Goal: Check status: Check status

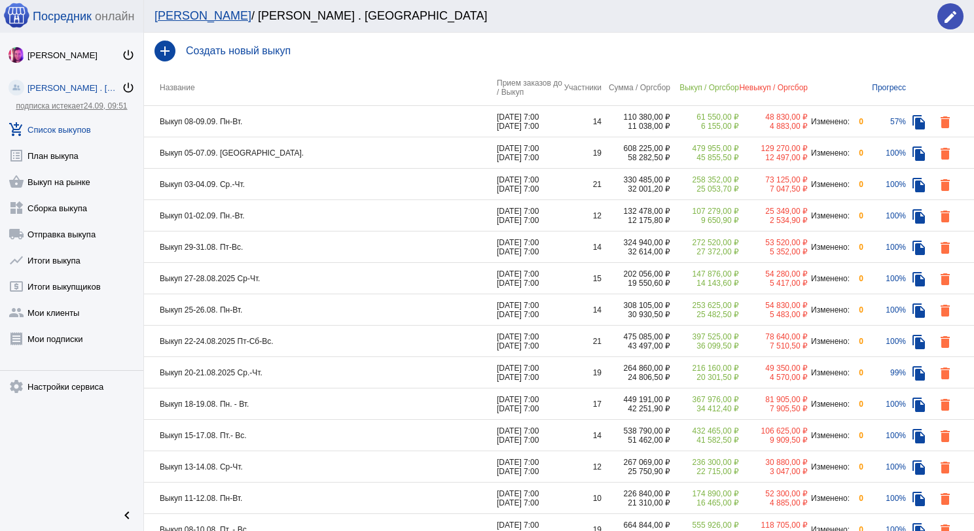
click at [287, 122] on td "Выкуп 08-09.09. Пн-Вт." at bounding box center [320, 121] width 353 height 31
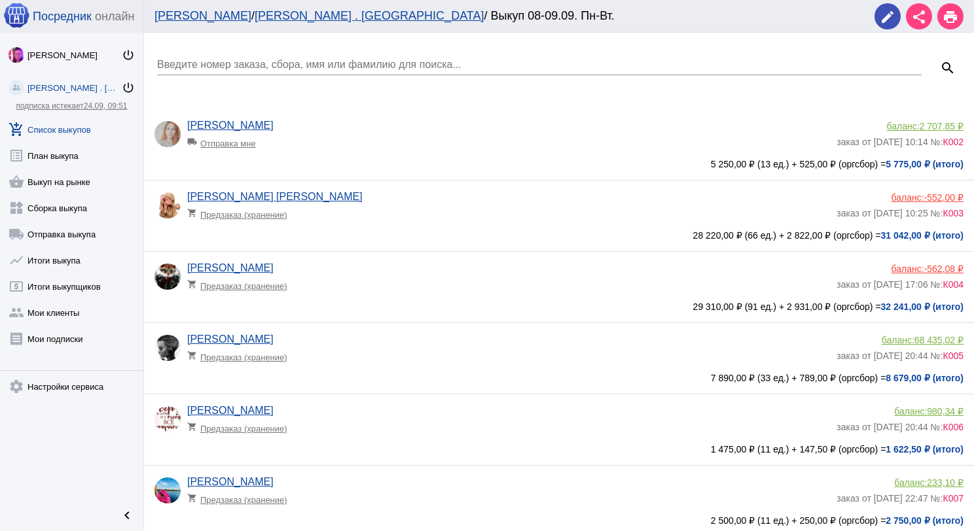
click at [298, 69] on input "Введите номер заказа, сбора, имя или фамилию для поиска..." at bounding box center [539, 65] width 764 height 12
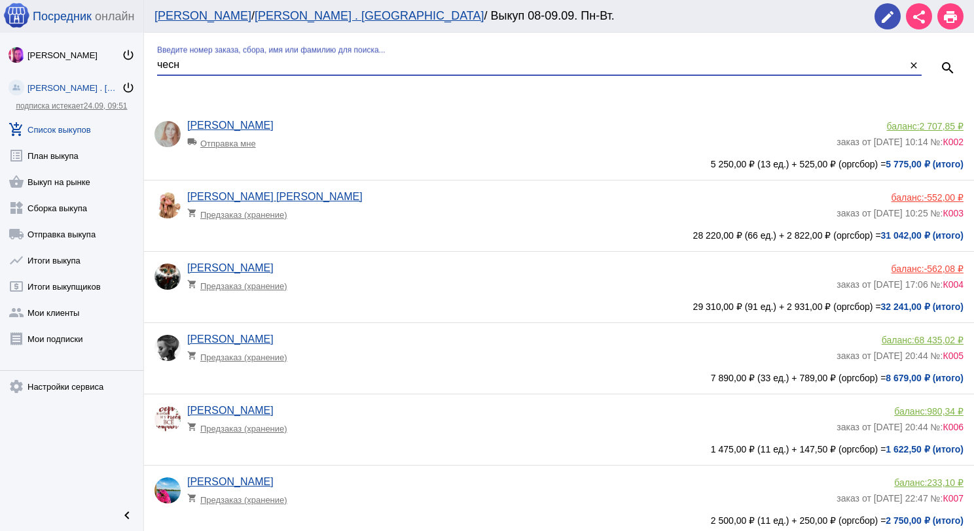
type input "чесн"
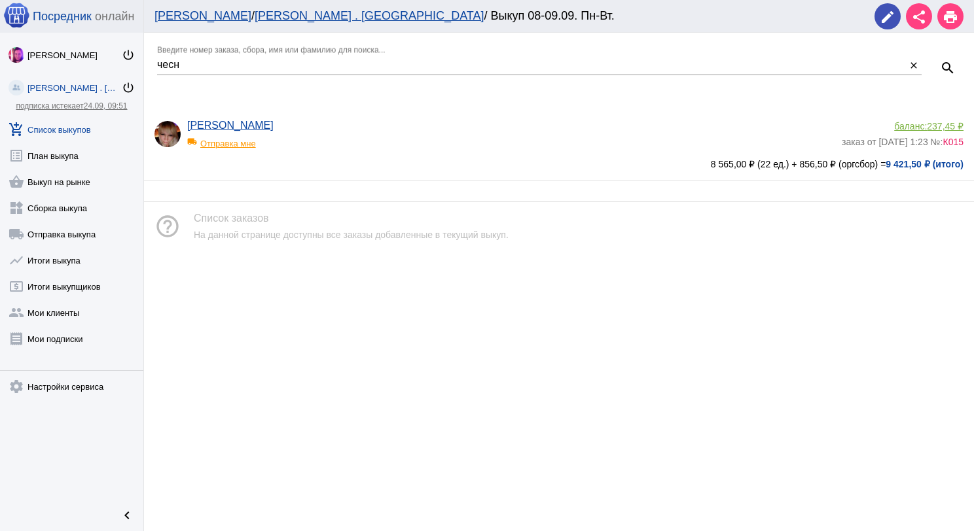
click at [518, 135] on app-delivery-type "local_shipping Отправка мне" at bounding box center [511, 140] width 648 height 17
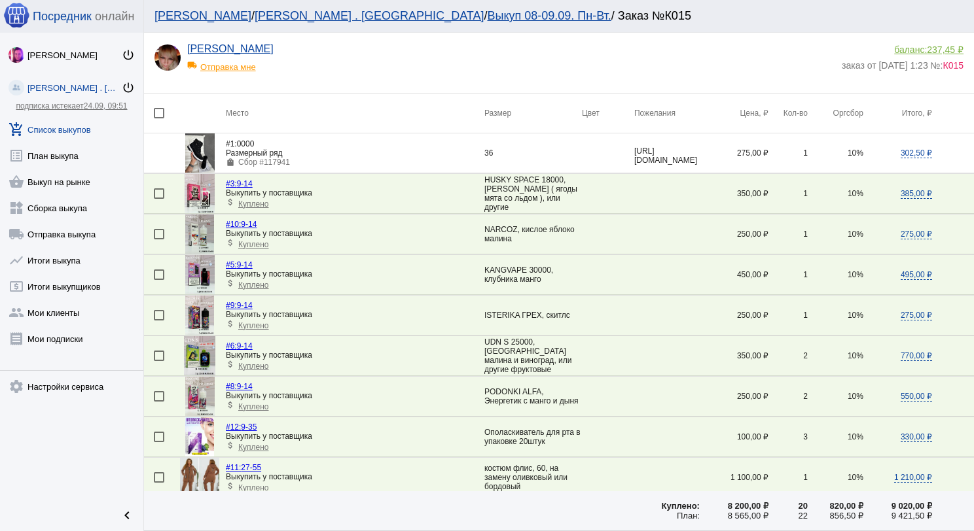
click at [74, 123] on link "add_shopping_cart Список выкупов" at bounding box center [71, 127] width 143 height 26
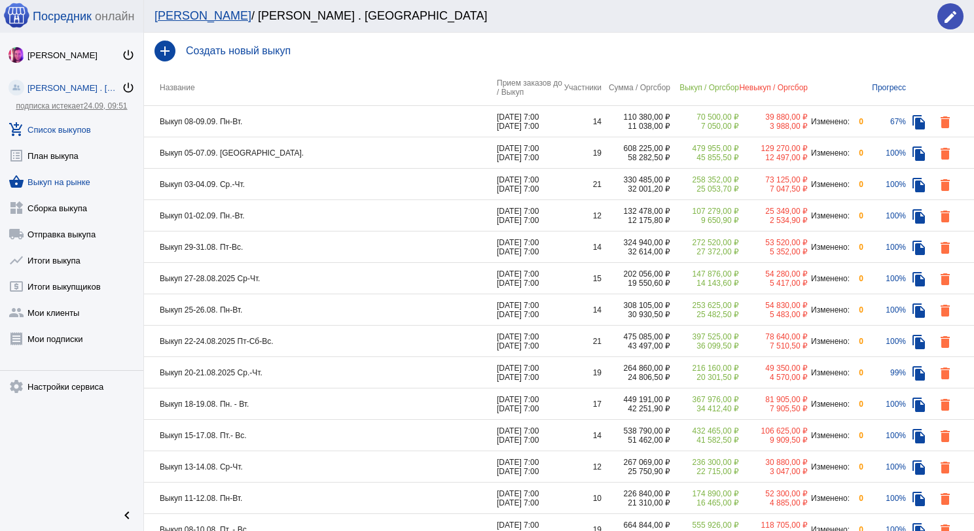
click at [80, 176] on link "shopping_basket Выкуп на рынке" at bounding box center [71, 179] width 143 height 26
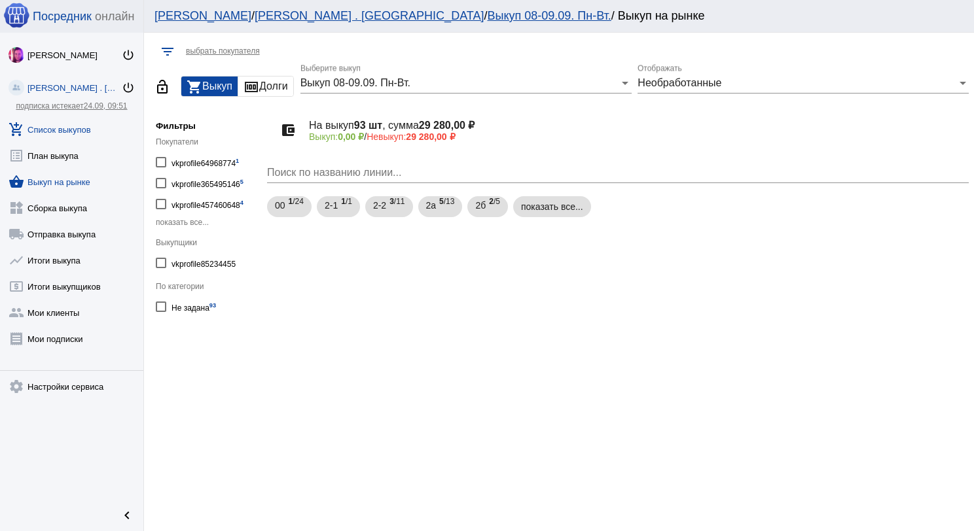
click at [79, 129] on link "add_shopping_cart Список выкупов" at bounding box center [71, 127] width 143 height 26
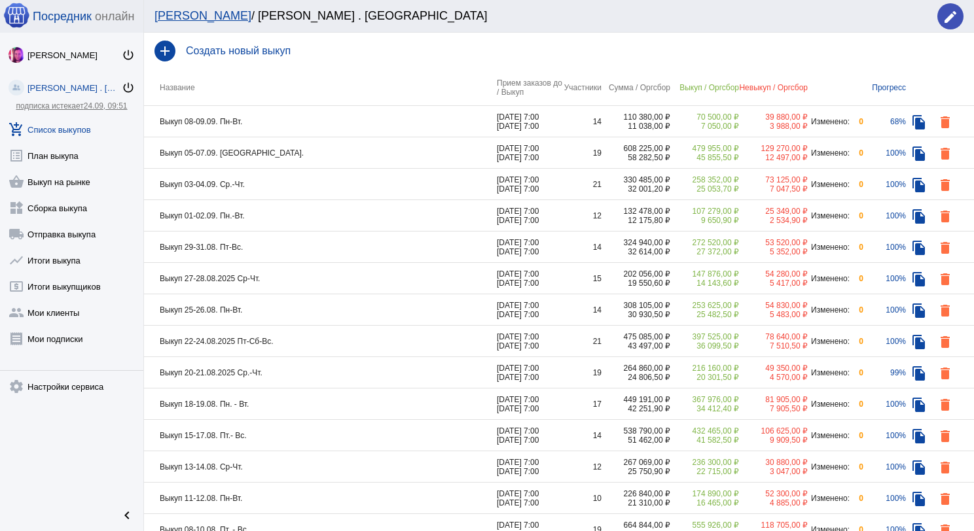
click at [288, 123] on td "Выкуп 08-09.09. Пн-Вт." at bounding box center [320, 121] width 353 height 31
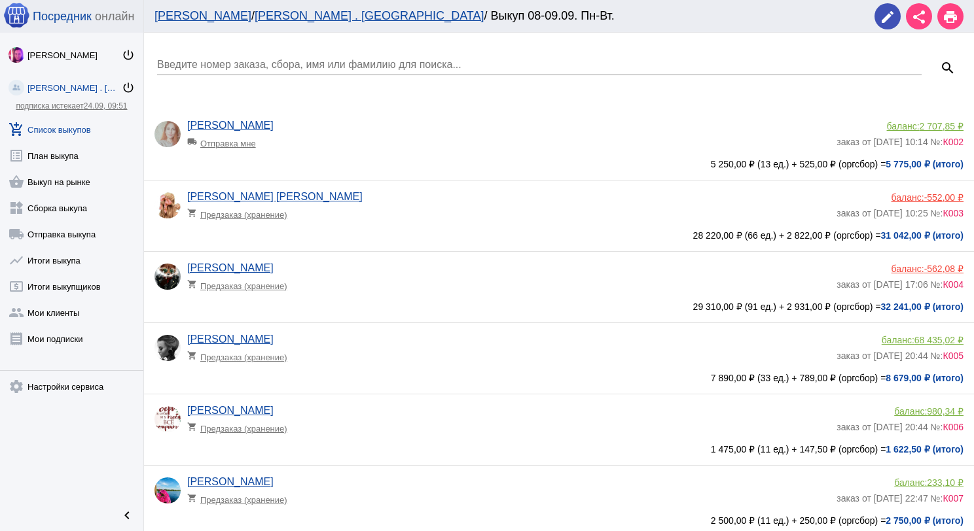
click at [274, 67] on input "Введите номер заказа, сбора, имя или фамилию для поиска..." at bounding box center [539, 65] width 764 height 12
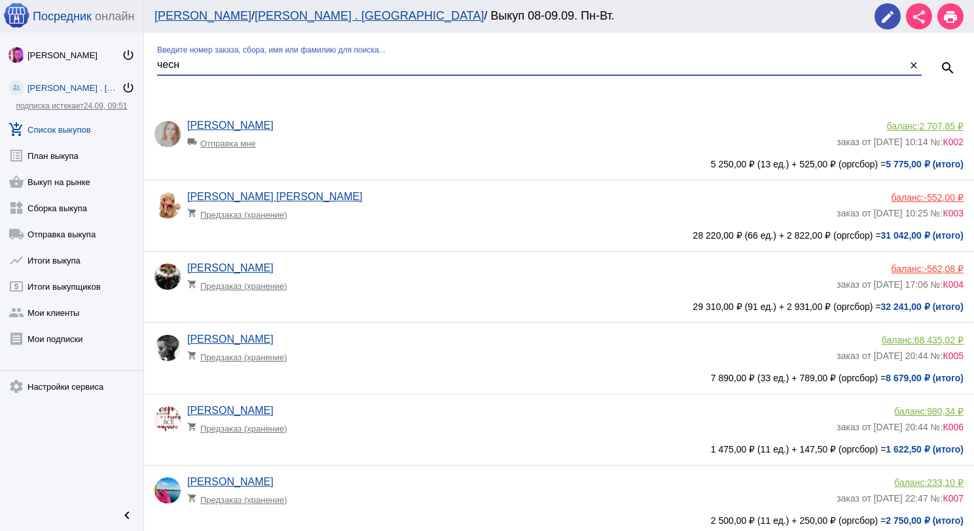
type input "чесн"
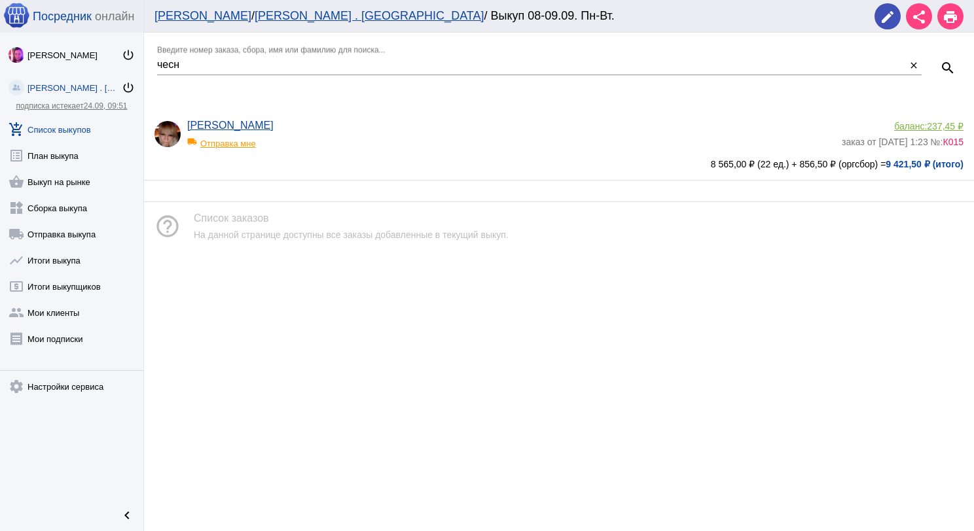
click at [303, 119] on div "[PERSON_NAME] local_shipping Отправка мне баланс: 237,45 ₽ заказ от [DATE] 1:23…" at bounding box center [559, 144] width 830 height 71
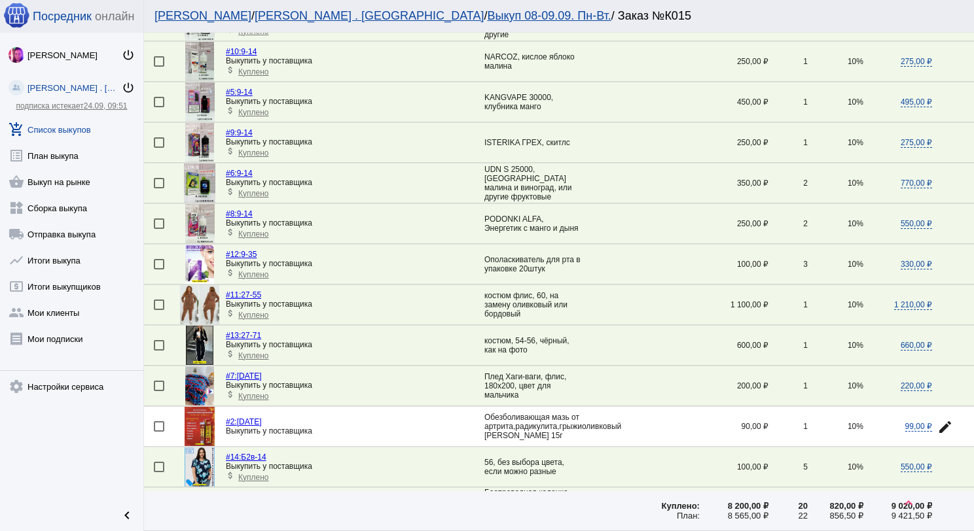
scroll to position [262, 0]
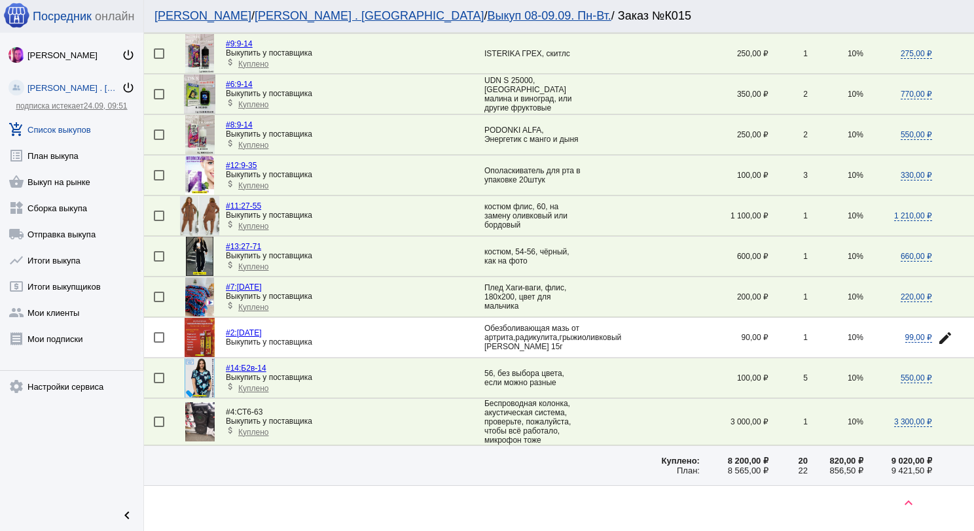
click at [204, 411] on img at bounding box center [199, 421] width 29 height 39
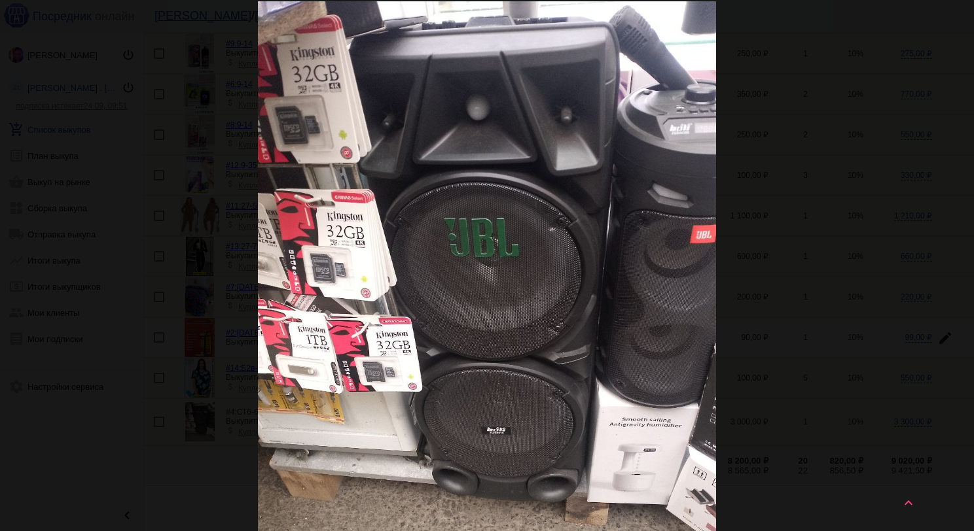
scroll to position [0, 0]
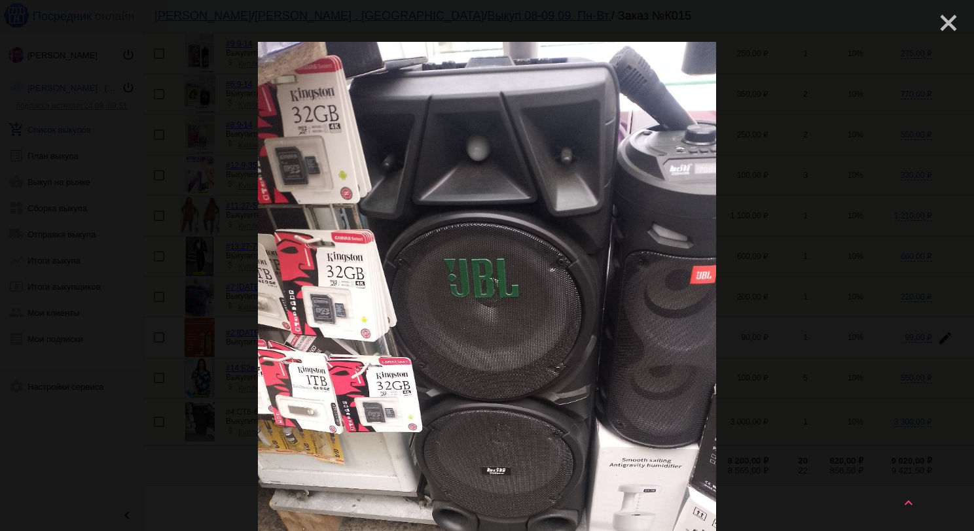
click at [939, 26] on mat-icon "close" at bounding box center [943, 18] width 16 height 16
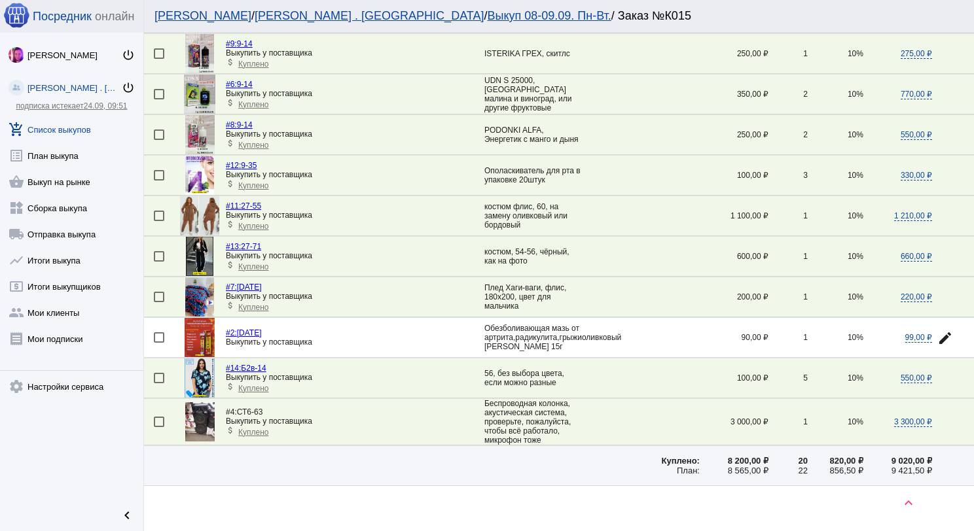
click at [76, 120] on link "add_shopping_cart Список выкупов" at bounding box center [71, 127] width 143 height 26
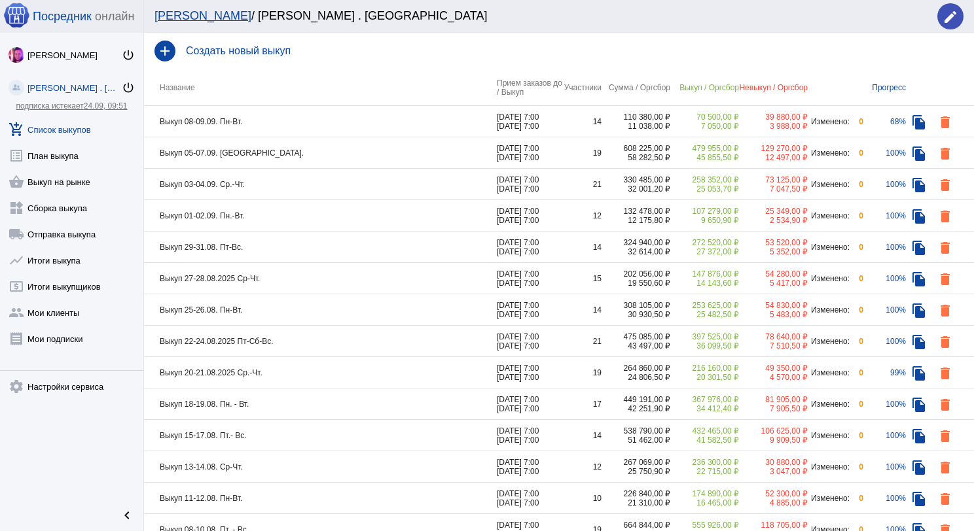
click at [323, 130] on td "Выкуп 08-09.09. Пн-Вт." at bounding box center [320, 121] width 353 height 31
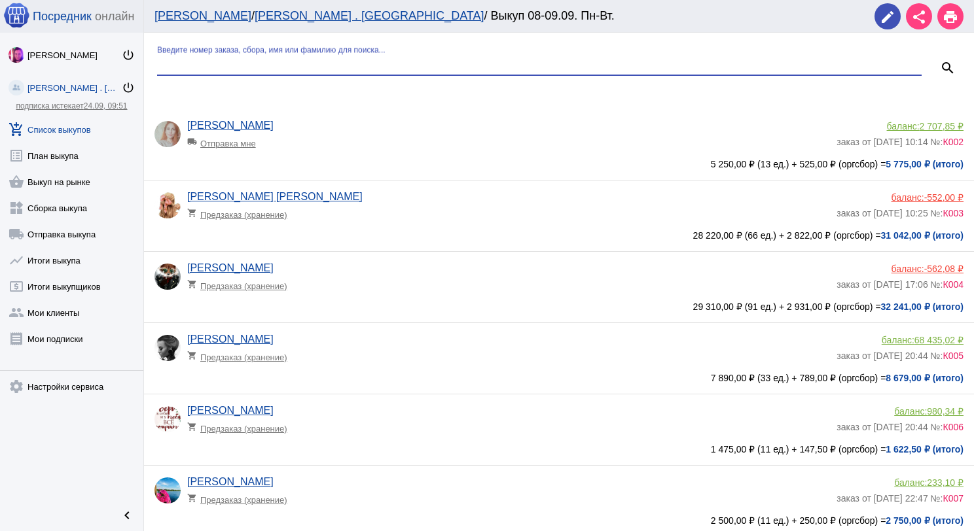
click at [277, 65] on input "Введите номер заказа, сбора, имя или фамилию для поиска..." at bounding box center [539, 65] width 764 height 12
type input "пар"
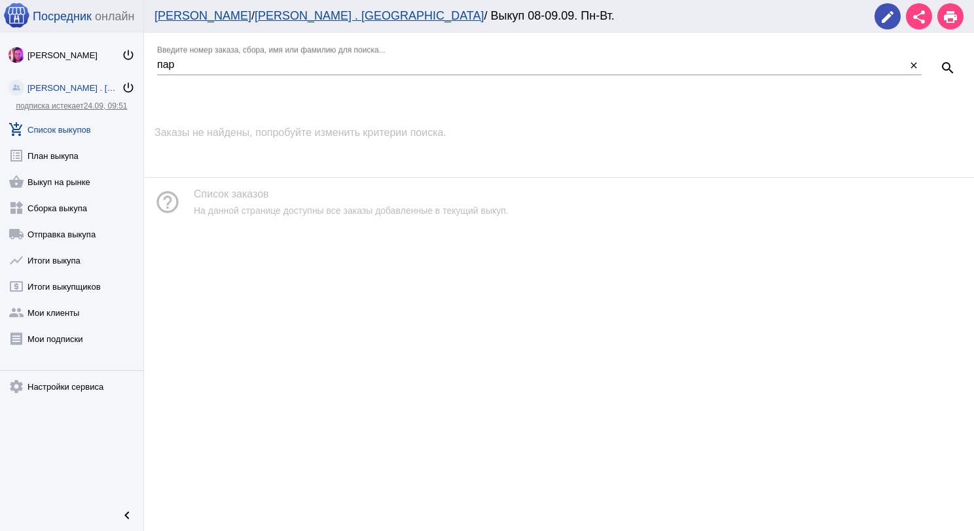
click at [41, 133] on link "add_shopping_cart Список выкупов" at bounding box center [71, 127] width 143 height 26
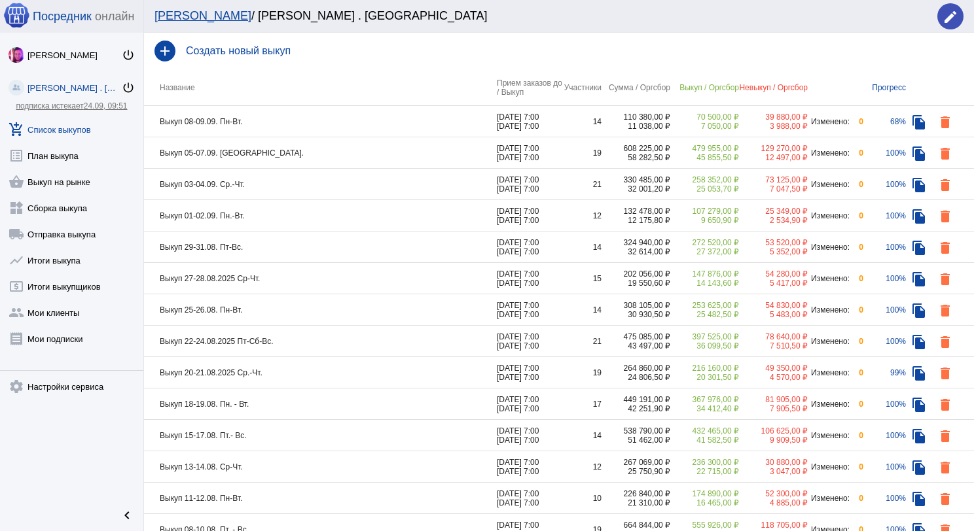
click at [380, 151] on td "Выкуп 05-07.09. [GEOGRAPHIC_DATA]." at bounding box center [320, 152] width 353 height 31
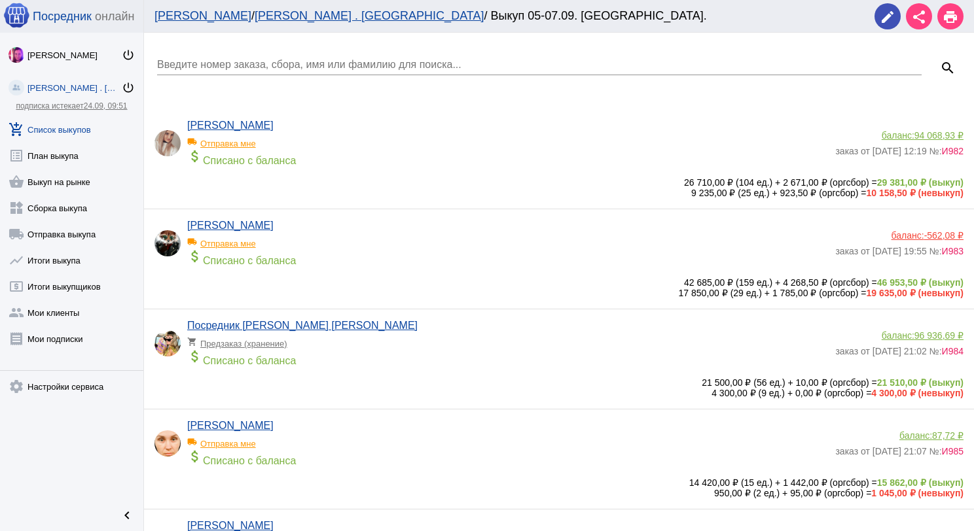
click at [289, 63] on input "Введите номер заказа, сбора, имя или фамилию для поиска..." at bounding box center [539, 65] width 764 height 12
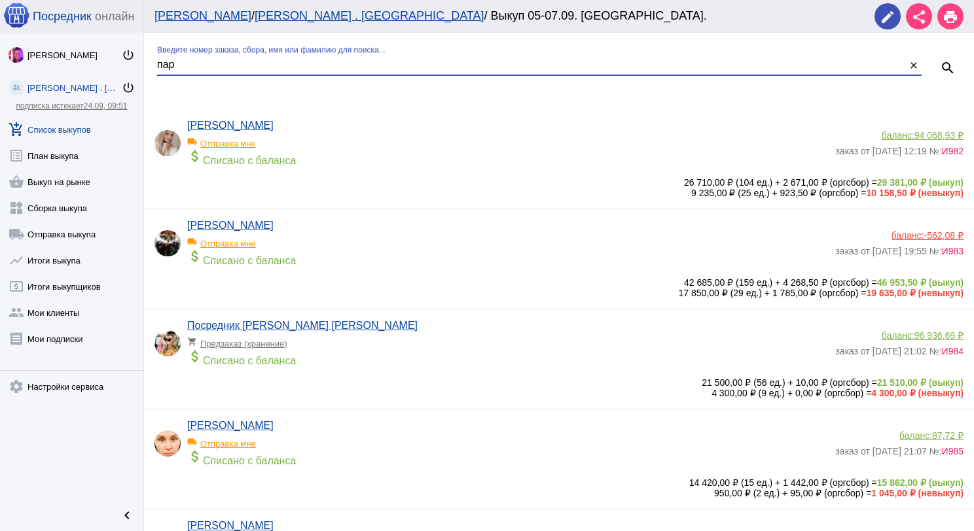
type input "пар"
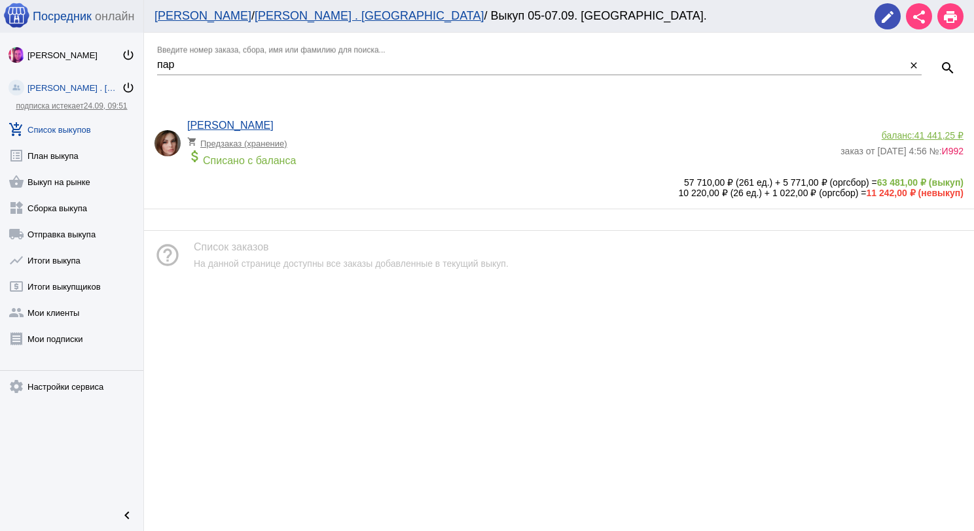
click at [904, 135] on div "баланс: 41 441,25 ₽" at bounding box center [901, 135] width 123 height 10
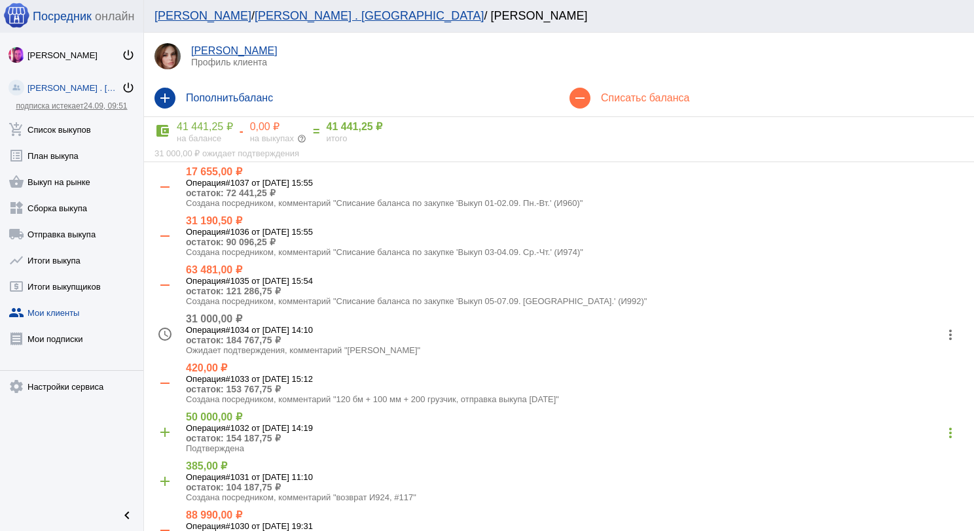
click at [940, 330] on mat-icon "more_vert" at bounding box center [950, 335] width 21 height 21
click at [923, 361] on button "receipt Просмотр чека" at bounding box center [898, 369] width 111 height 31
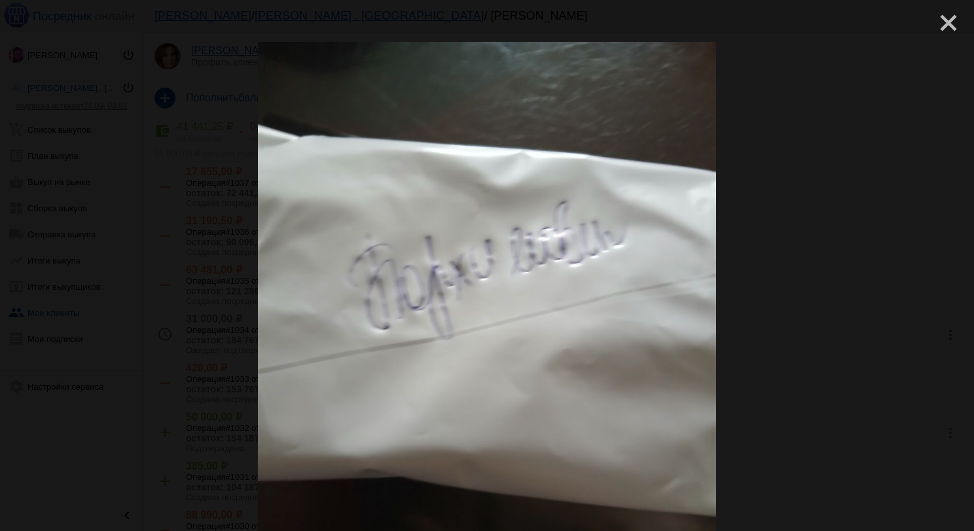
click at [937, 22] on mat-icon "close" at bounding box center [943, 18] width 16 height 16
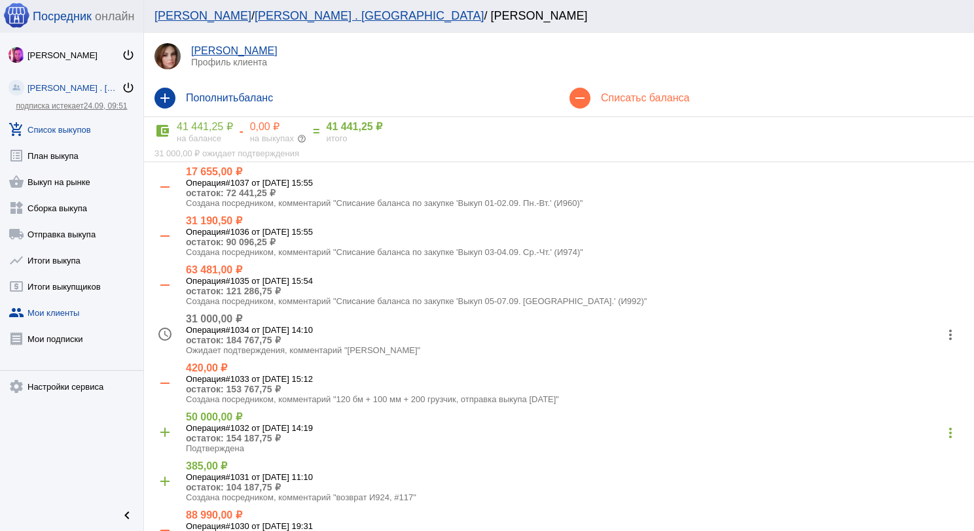
click at [24, 128] on mat-icon "add_shopping_cart" at bounding box center [17, 130] width 16 height 16
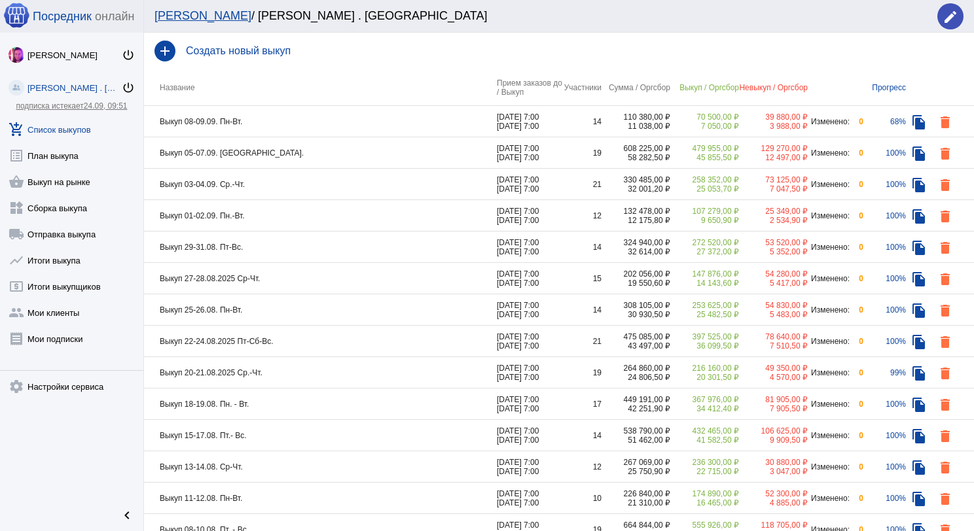
click at [315, 146] on td "Выкуп 05-07.09. [GEOGRAPHIC_DATA]." at bounding box center [320, 152] width 353 height 31
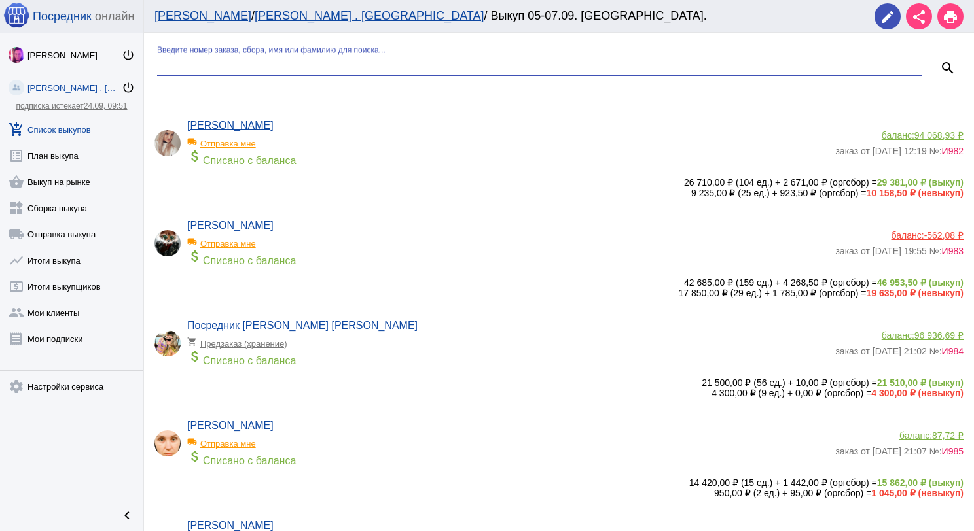
click at [303, 66] on input "Введите номер заказа, сбора, имя или фамилию для поиска..." at bounding box center [539, 65] width 764 height 12
type input "мор"
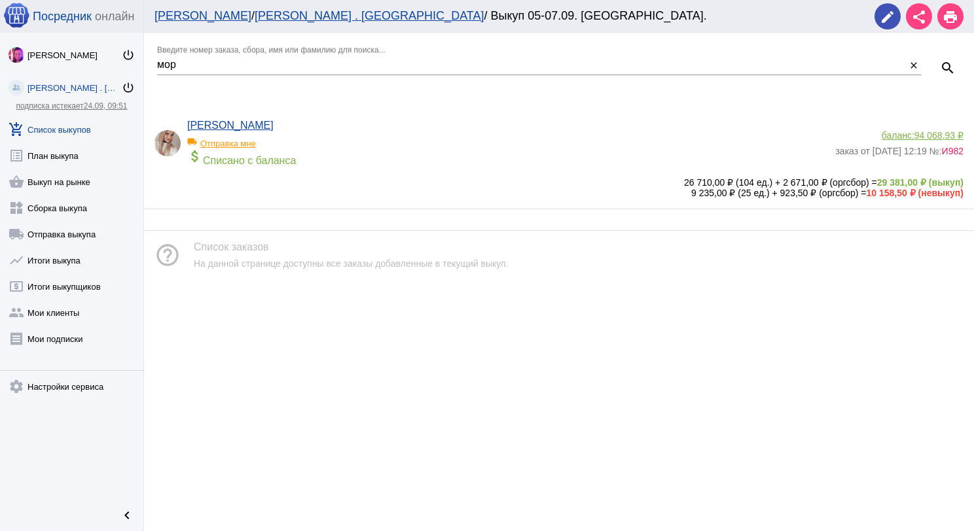
click at [939, 130] on span "94 068,93 ₽" at bounding box center [938, 135] width 49 height 10
